Goal: Task Accomplishment & Management: Manage account settings

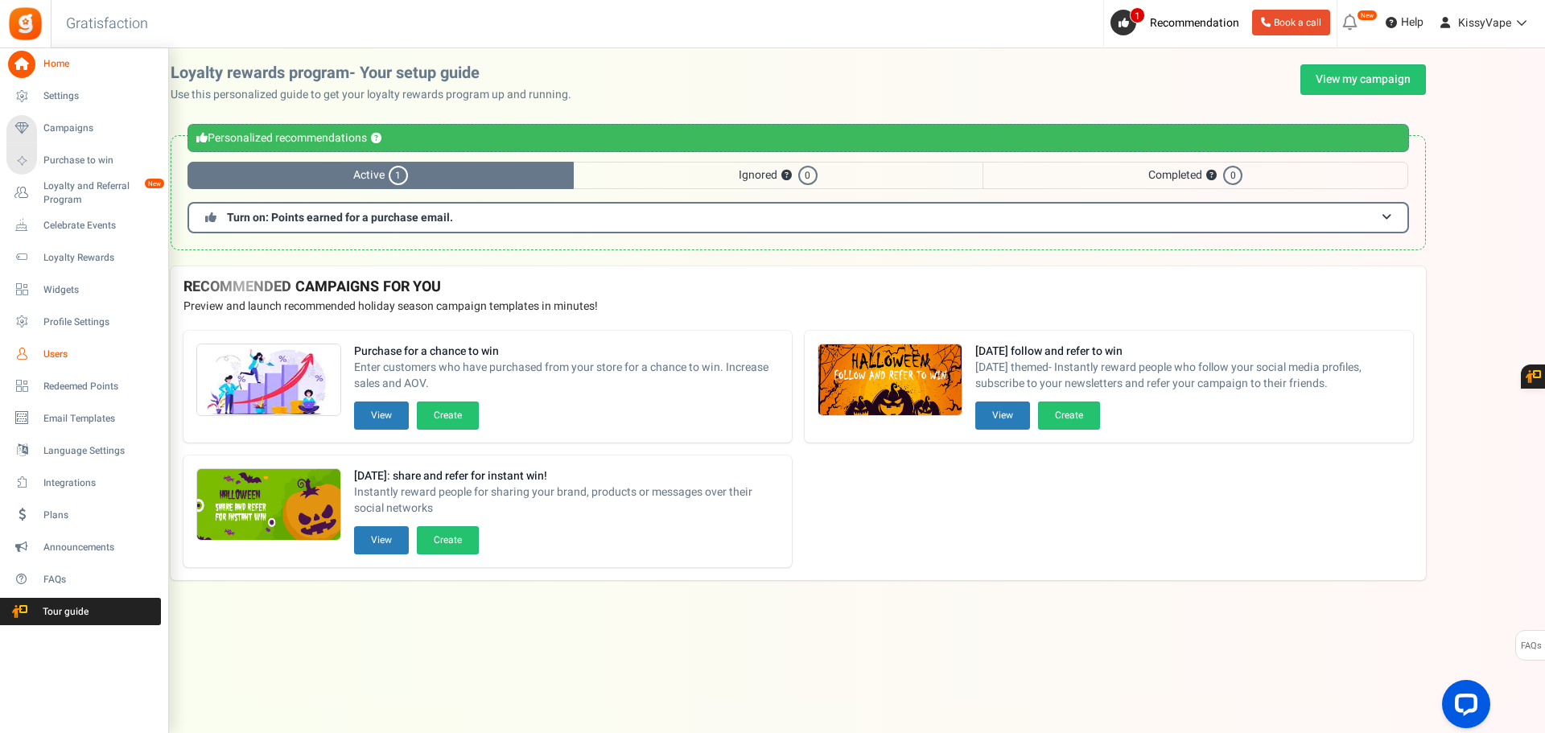
click at [72, 360] on span "Users" at bounding box center [99, 355] width 113 height 14
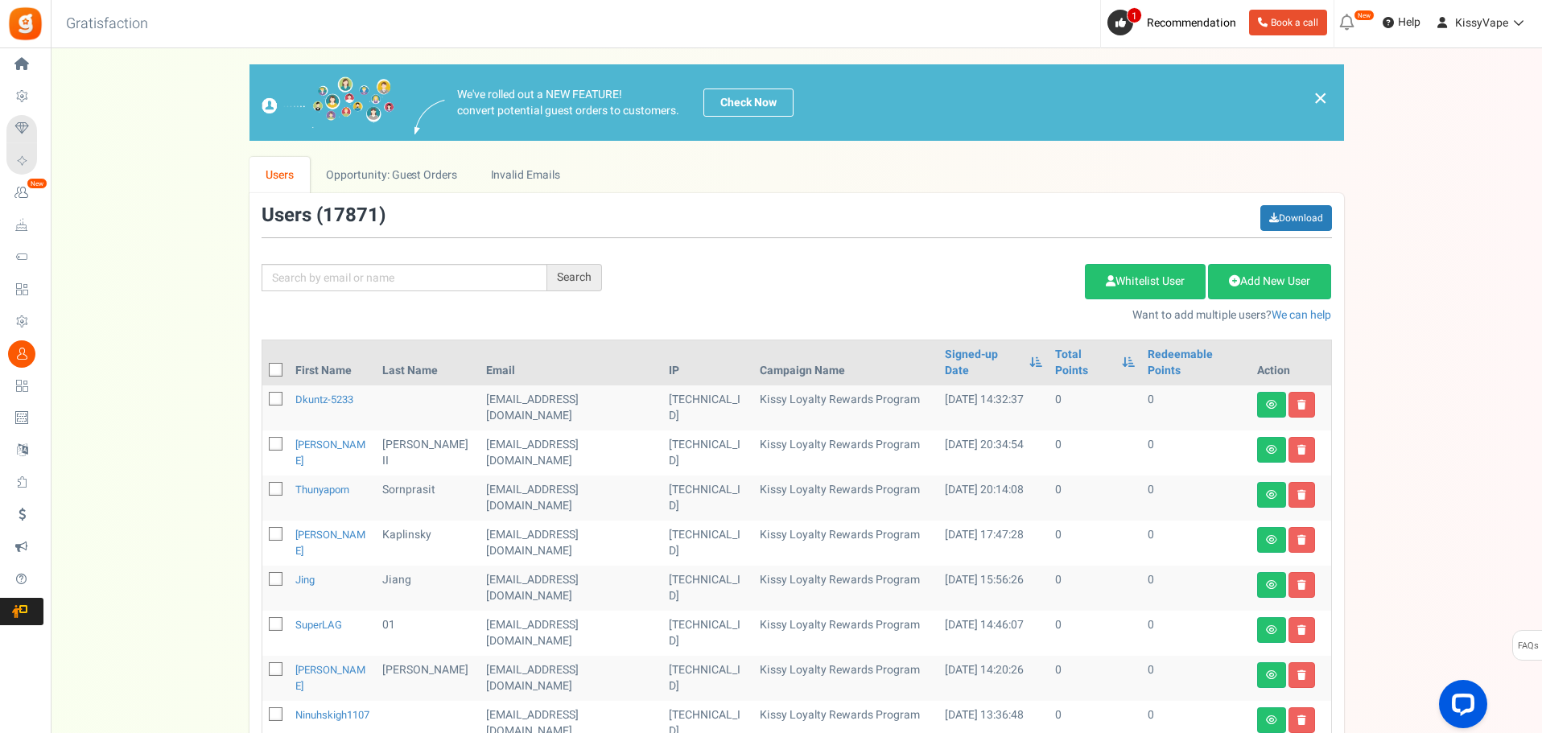
click at [203, 321] on div "We've rolled out a NEW FEATURE! convert potential guest orders to customers. Ch…" at bounding box center [796, 703] width 1459 height 1279
click at [362, 282] on input "text" at bounding box center [405, 277] width 286 height 27
paste input "[EMAIL_ADDRESS][DOMAIN_NAME]"
type input "[EMAIL_ADDRESS][DOMAIN_NAME]"
click at [583, 283] on div "Search" at bounding box center [574, 277] width 55 height 27
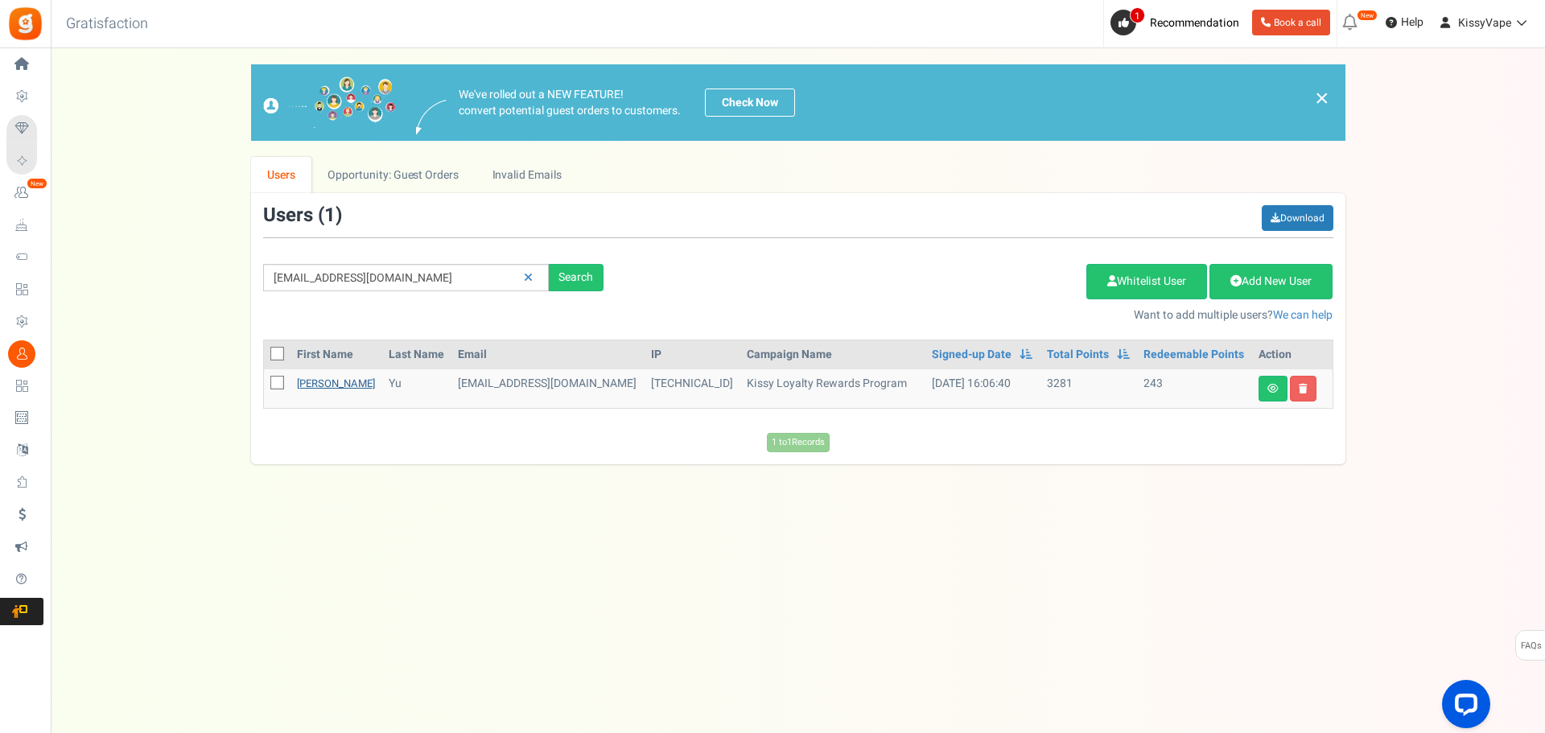
click at [317, 384] on link "[PERSON_NAME]" at bounding box center [336, 383] width 78 height 15
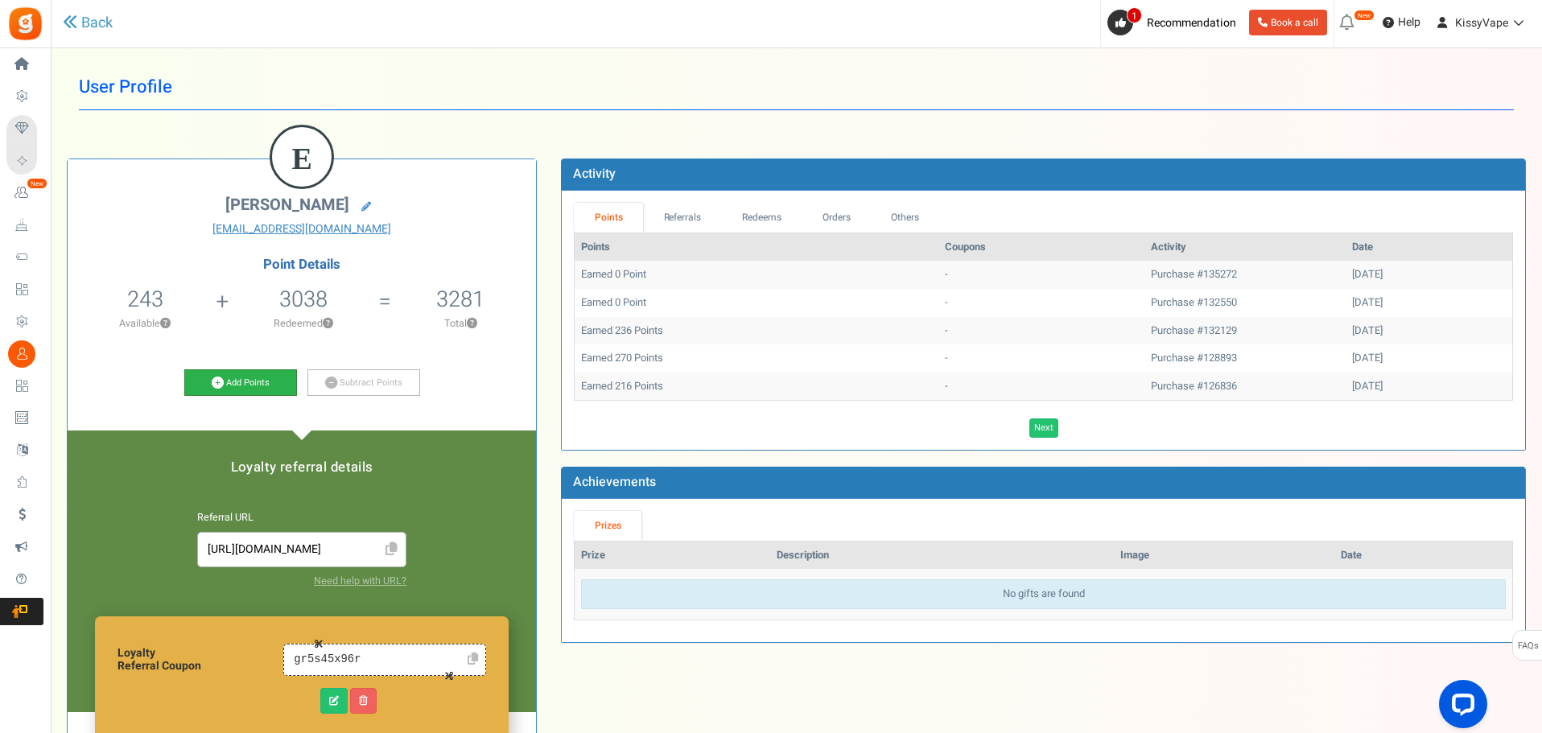
click at [254, 380] on link "Add Points" at bounding box center [240, 382] width 113 height 27
select select "49045"
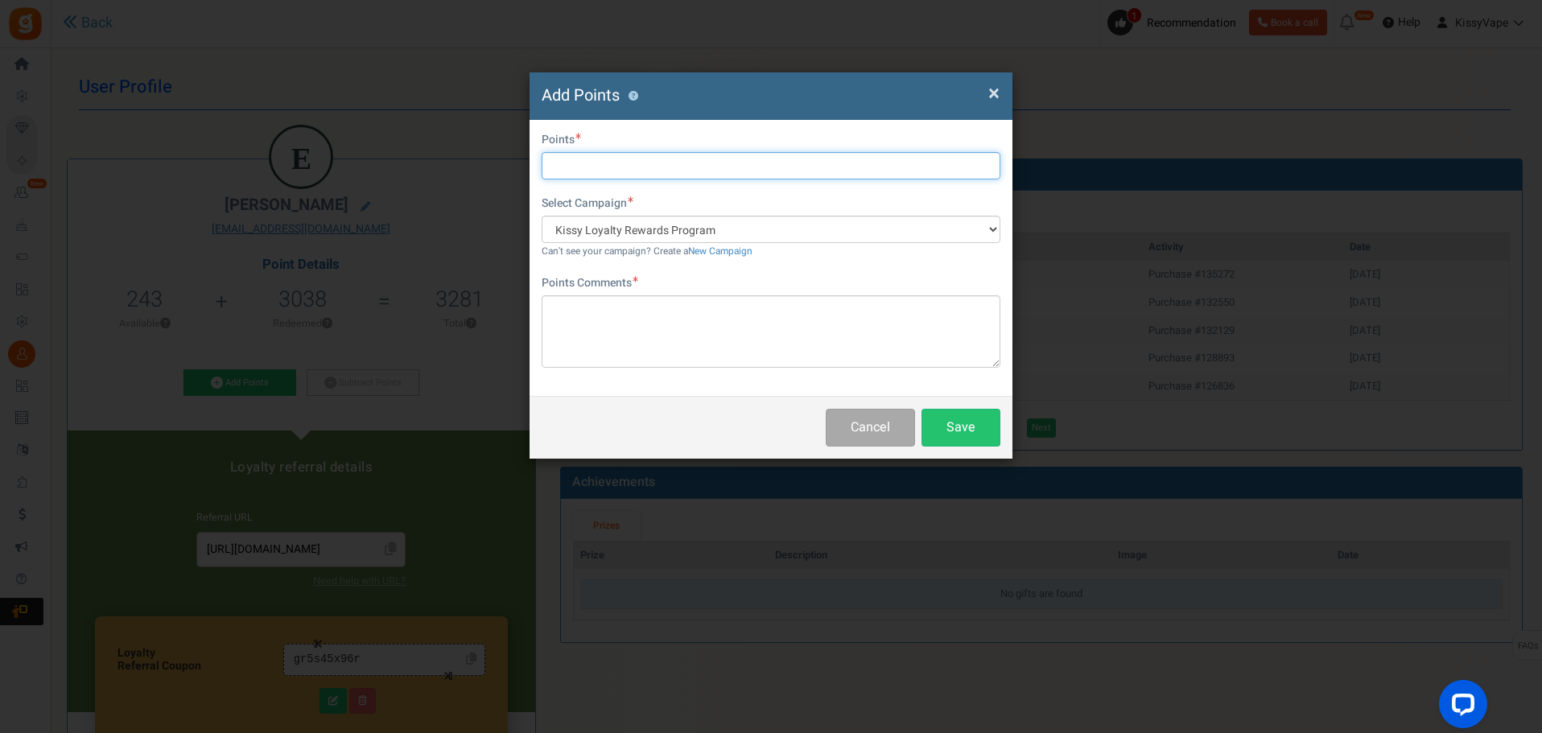
click at [637, 170] on input "text" at bounding box center [771, 165] width 459 height 27
type input "220"
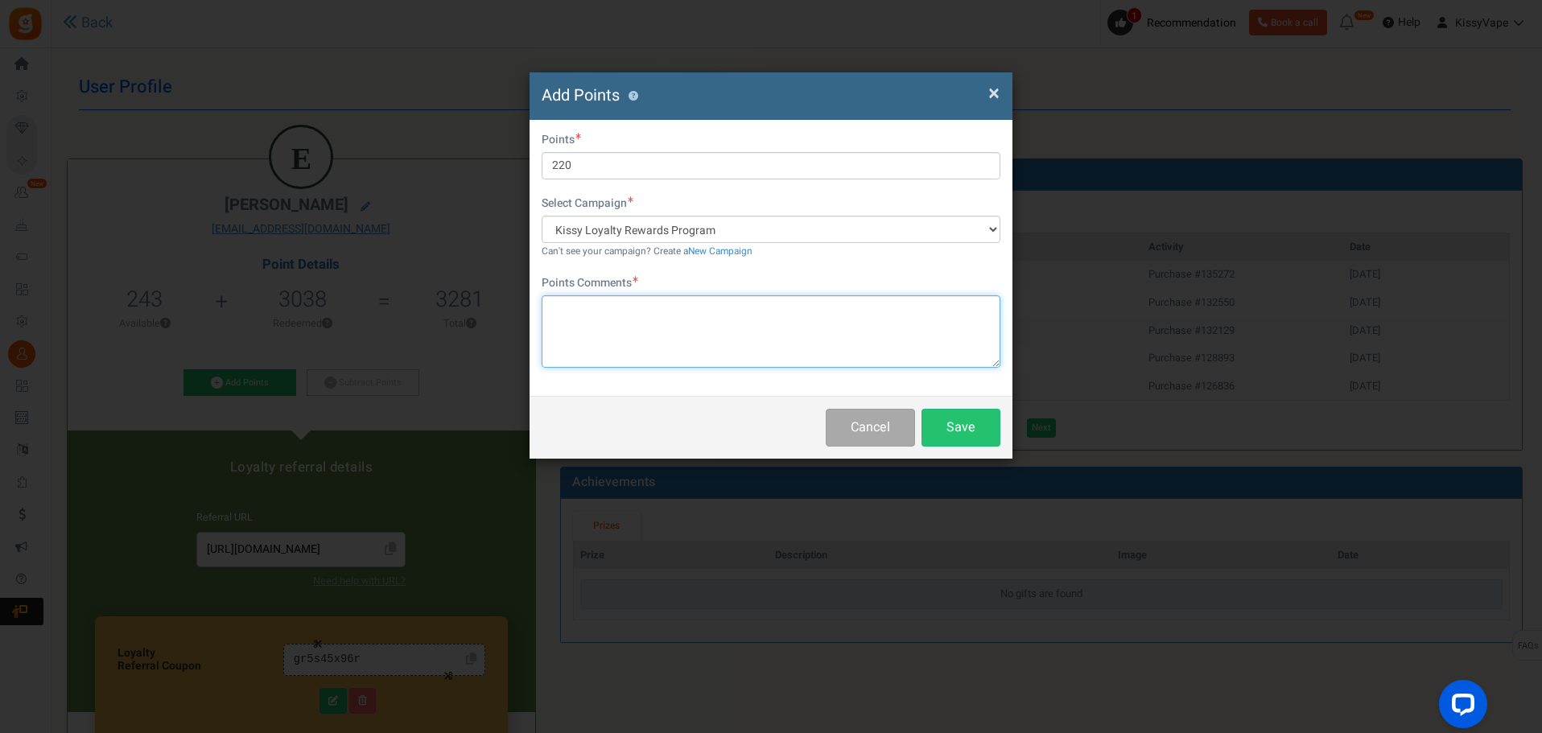
click at [683, 321] on textarea at bounding box center [771, 331] width 459 height 72
type textarea "220"
click at [930, 425] on button "Save" at bounding box center [960, 428] width 79 height 38
